Goal: Information Seeking & Learning: Find specific page/section

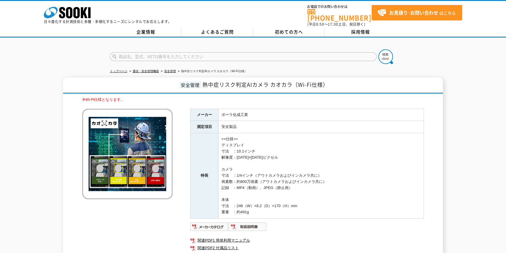
click at [127, 137] on img at bounding box center [127, 154] width 91 height 91
click at [136, 138] on img at bounding box center [127, 154] width 91 height 91
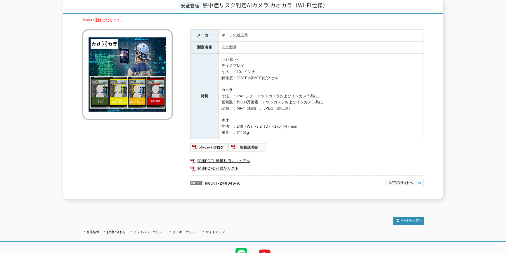
scroll to position [81, 0]
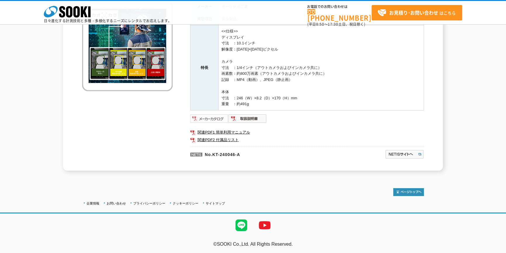
click at [215, 117] on img at bounding box center [209, 118] width 38 height 9
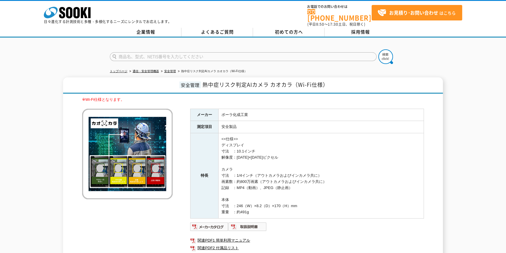
click at [318, 53] on input "text" at bounding box center [243, 56] width 267 height 9
type input "はみだしま"
click at [378, 49] on button at bounding box center [385, 56] width 15 height 15
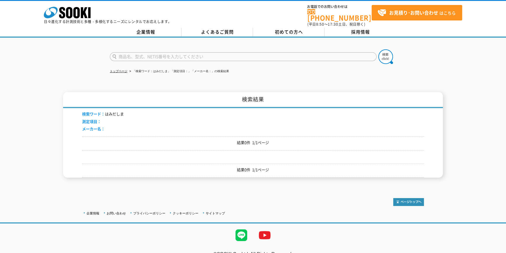
click at [151, 52] on input "text" at bounding box center [243, 56] width 267 height 9
type input "ﾊﾐ"
click at [378, 49] on button at bounding box center [385, 56] width 15 height 15
click at [168, 53] on input "text" at bounding box center [243, 56] width 267 height 9
type input "商品名、型式、NETIS番号を入力してください"
